Goal: Check status: Check status

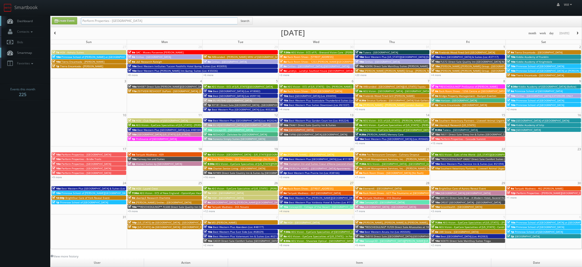
drag, startPoint x: 159, startPoint y: 21, endPoint x: -6, endPoint y: -4, distance: 167.0
click at [0, 0] on html "Smartbook Toggle Side Navigation Toggle Top Navigation Will Will Profile Logout…" at bounding box center [291, 176] width 582 height 352
paste input "([DATE]) [PERSON_NAME] [PERSON_NAME] & Seafort Anchorage (RSSA)"
drag, startPoint x: 98, startPoint y: 21, endPoint x: -16, endPoint y: 2, distance: 116.0
click at [0, 2] on html "Smartbook Toggle Side Navigation Toggle Top Navigation Will Will Profile Logout…" at bounding box center [291, 176] width 582 height 352
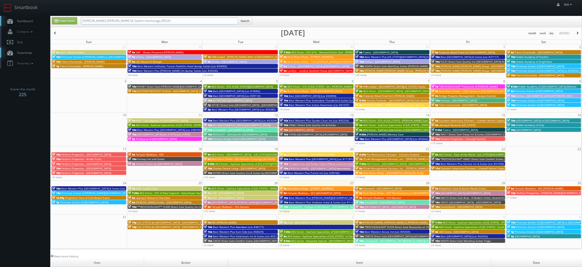
type input "[PERSON_NAME] [PERSON_NAME] & Seafort Anchorage (RSSA)"
click at [242, 22] on button "Search" at bounding box center [244, 21] width 15 height 8
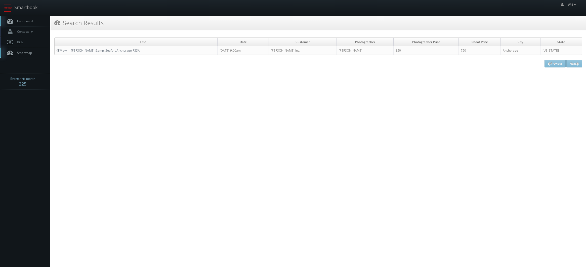
click at [141, 51] on td "Landrys - Simons &amp; Seafort Anchorage RSSA" at bounding box center [143, 50] width 149 height 9
click at [137, 51] on link "Landrys - Simons &amp; Seafort Anchorage RSSA" at bounding box center [105, 50] width 69 height 4
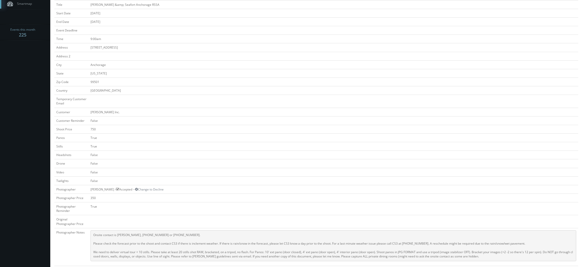
scroll to position [101, 0]
